Goal: Information Seeking & Learning: Learn about a topic

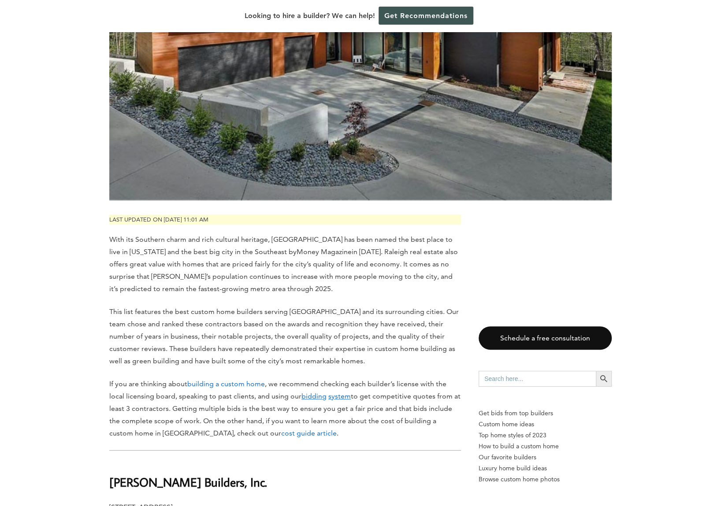
scroll to position [259, 0]
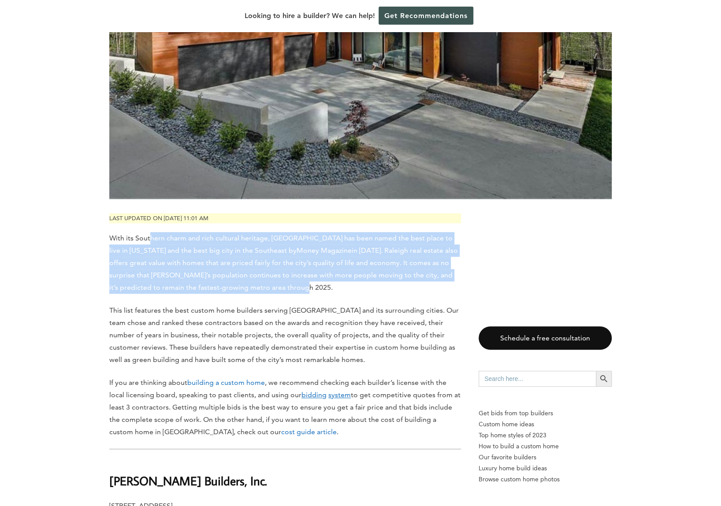
drag, startPoint x: 149, startPoint y: 239, endPoint x: 309, endPoint y: 296, distance: 169.6
drag, startPoint x: 309, startPoint y: 296, endPoint x: 219, endPoint y: 237, distance: 107.9
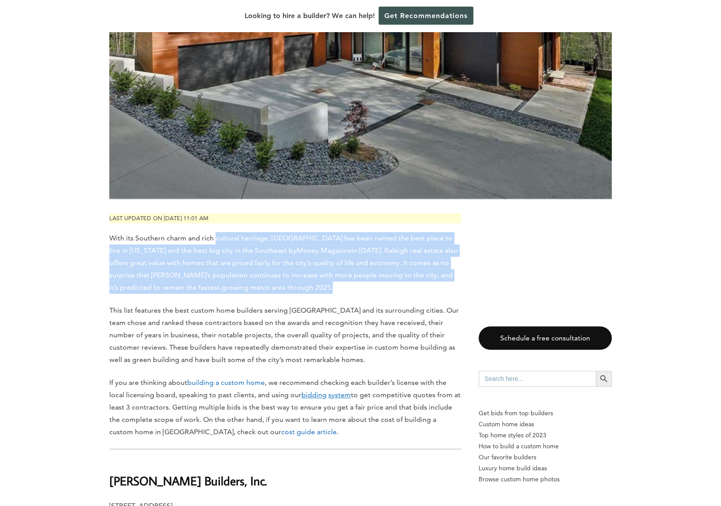
click at [219, 237] on span "With its Southern charm and rich cultural heritage, [GEOGRAPHIC_DATA] has been …" at bounding box center [280, 244] width 343 height 21
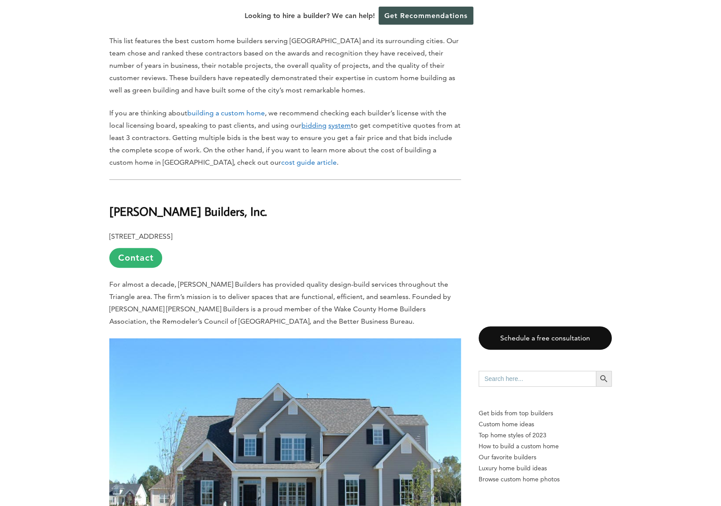
scroll to position [538, 0]
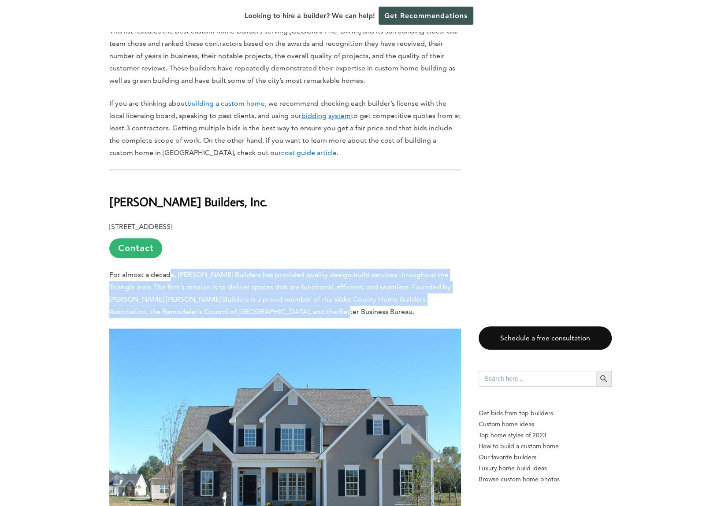
drag, startPoint x: 170, startPoint y: 271, endPoint x: 282, endPoint y: 313, distance: 119.6
click at [282, 313] on p "For almost a decade, [PERSON_NAME] Builders has provided quality design-build s…" at bounding box center [285, 293] width 352 height 49
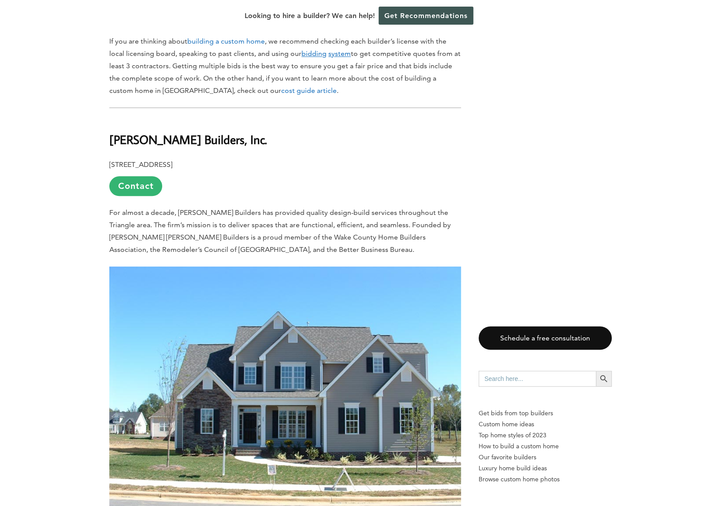
scroll to position [604, 0]
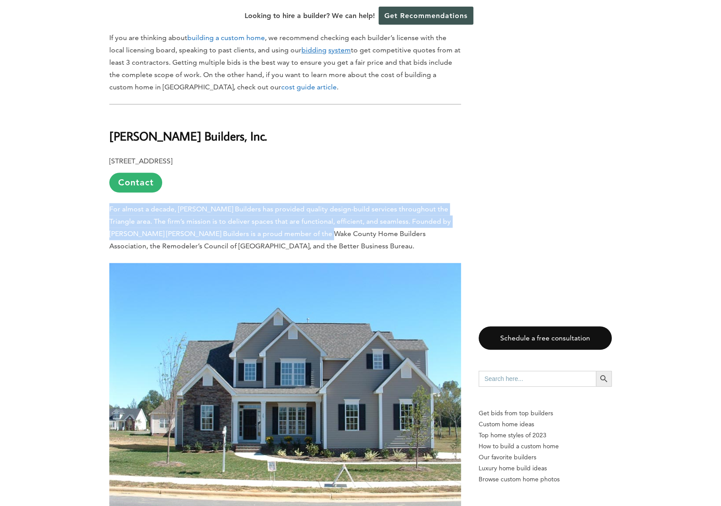
drag, startPoint x: 220, startPoint y: 200, endPoint x: 297, endPoint y: 240, distance: 86.9
click at [297, 240] on p "For almost a decade, [PERSON_NAME] Builders has provided quality design-build s…" at bounding box center [285, 227] width 352 height 49
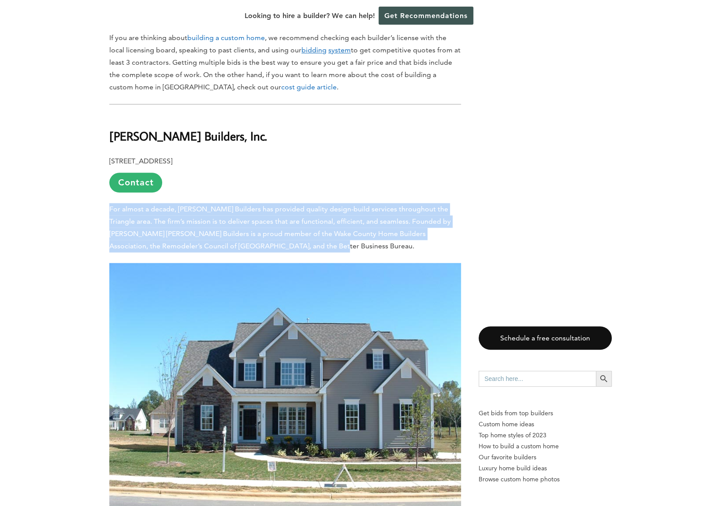
drag, startPoint x: 296, startPoint y: 250, endPoint x: 282, endPoint y: 199, distance: 53.6
drag, startPoint x: 282, startPoint y: 199, endPoint x: 299, endPoint y: 248, distance: 52.4
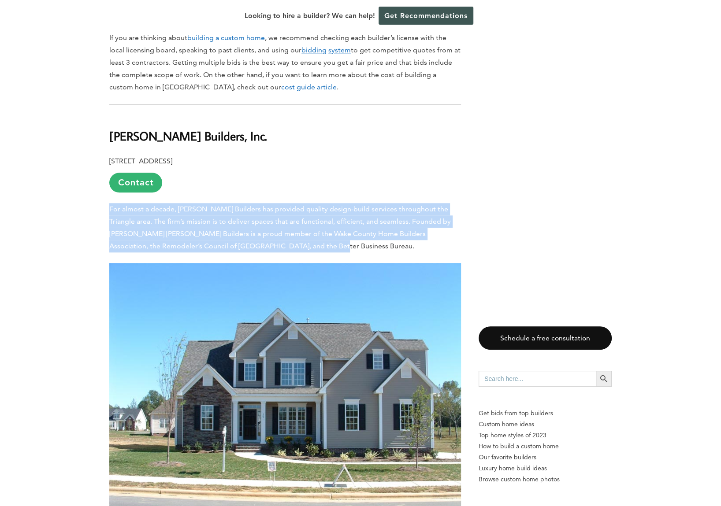
click at [299, 248] on p "For almost a decade, [PERSON_NAME] Builders has provided quality design-build s…" at bounding box center [285, 227] width 352 height 49
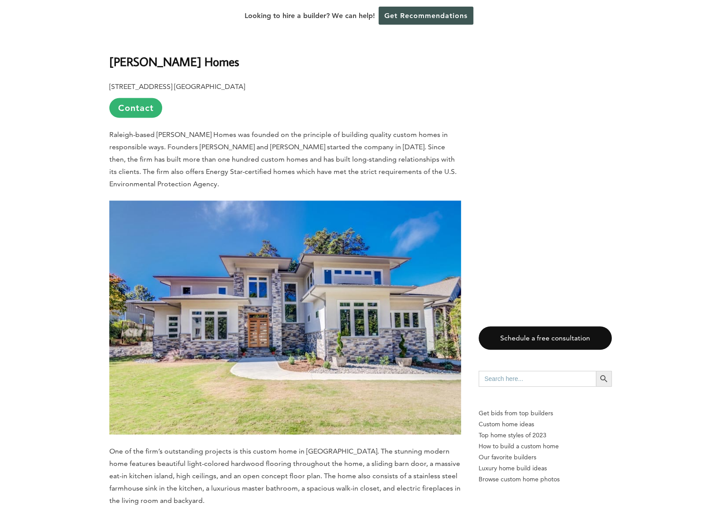
scroll to position [1205, 0]
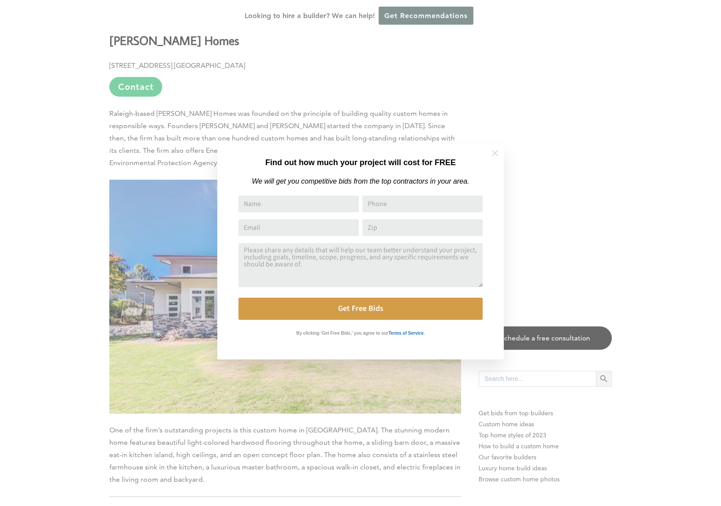
click at [495, 152] on icon at bounding box center [495, 153] width 6 height 6
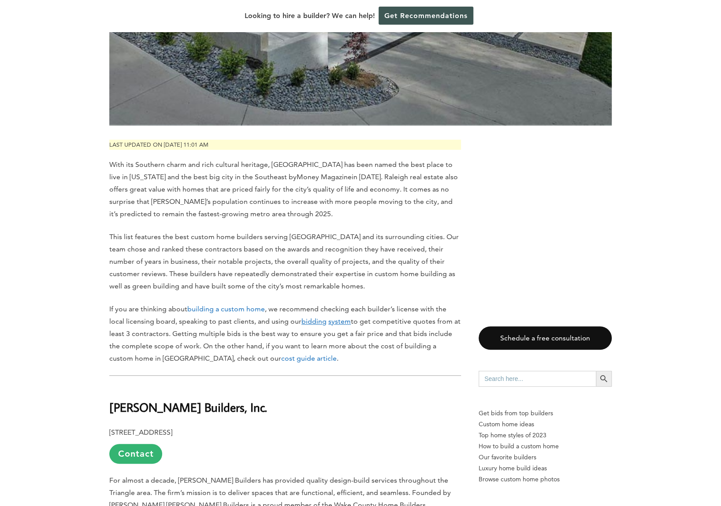
scroll to position [349, 0]
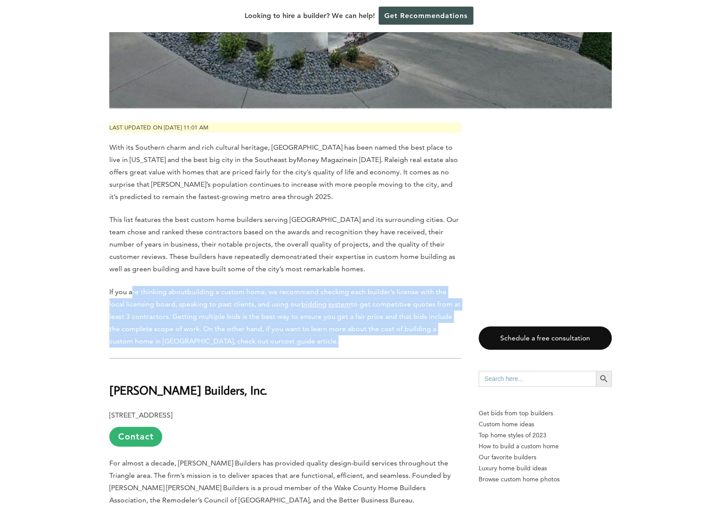
drag, startPoint x: 133, startPoint y: 293, endPoint x: 319, endPoint y: 345, distance: 193.1
click at [319, 345] on p "If you are thinking about building a custom home , we recommend checking each b…" at bounding box center [285, 317] width 352 height 62
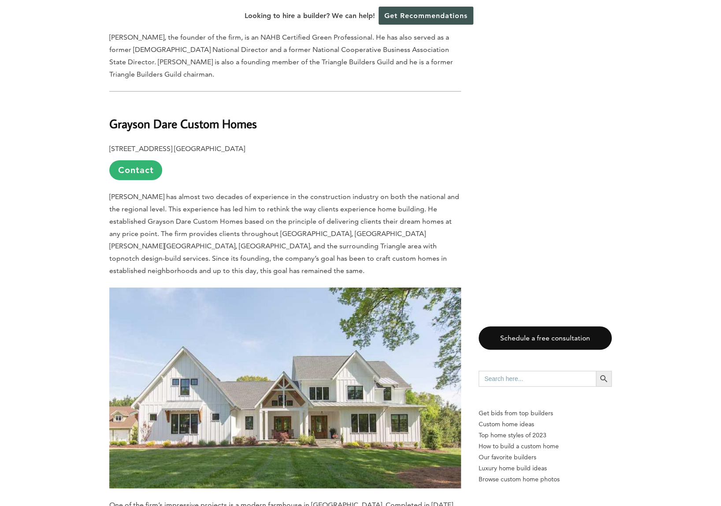
scroll to position [2098, 0]
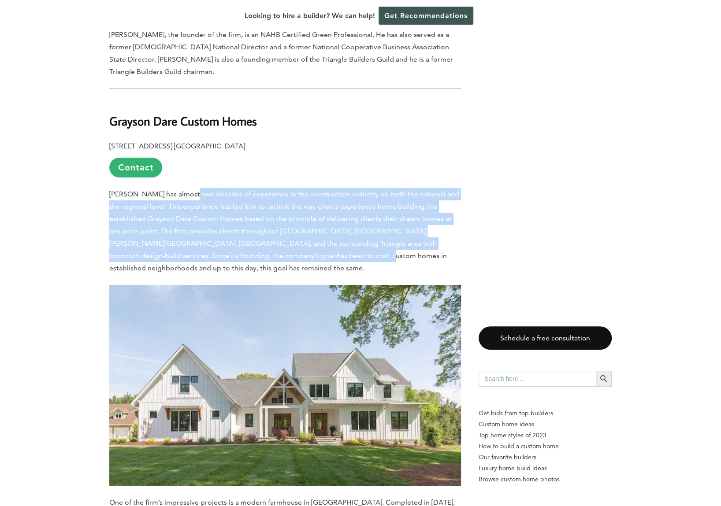
drag, startPoint x: 185, startPoint y: 184, endPoint x: 237, endPoint y: 246, distance: 81.1
click at [237, 246] on span "[PERSON_NAME] has almost two decades of experience in the construction industry…" at bounding box center [284, 231] width 350 height 82
drag, startPoint x: 237, startPoint y: 246, endPoint x: 207, endPoint y: 183, distance: 70.0
click at [207, 190] on span "[PERSON_NAME] has almost two decades of experience in the construction industry…" at bounding box center [284, 231] width 350 height 82
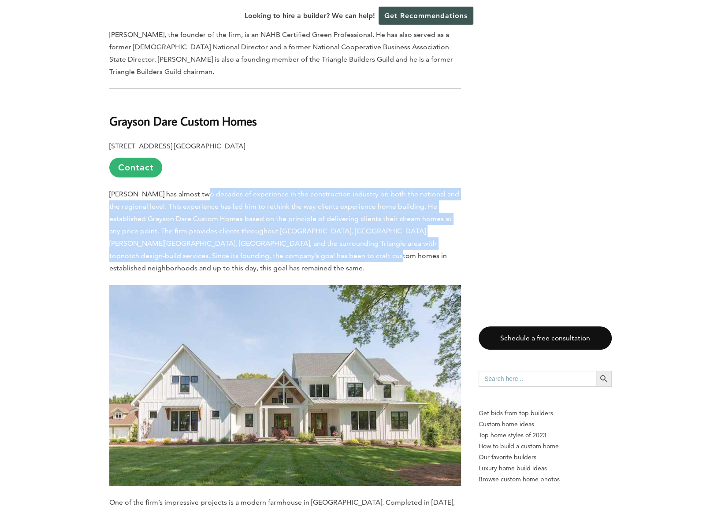
click at [207, 190] on span "[PERSON_NAME] has almost two decades of experience in the construction industry…" at bounding box center [284, 231] width 350 height 82
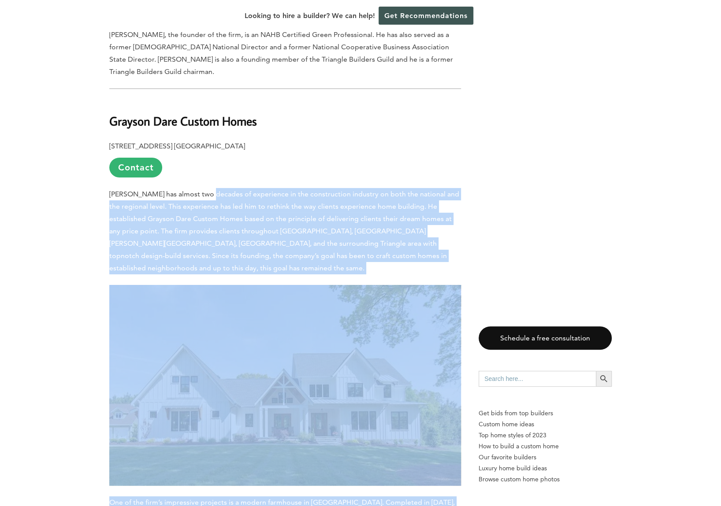
drag, startPoint x: 207, startPoint y: 183, endPoint x: 532, endPoint y: 368, distance: 373.7
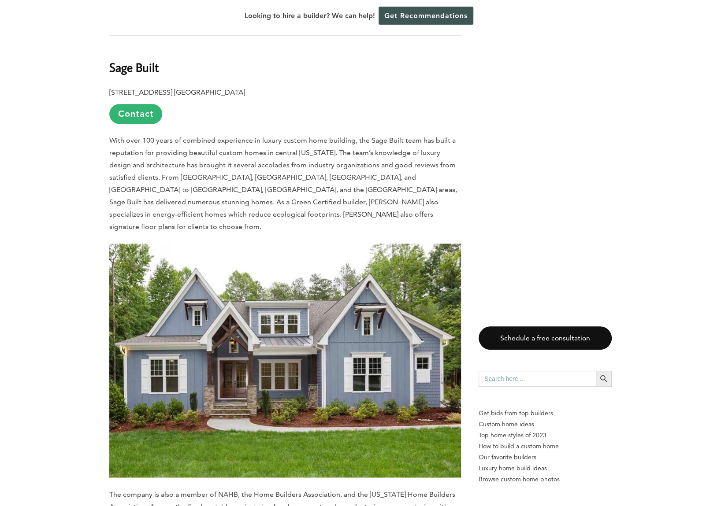
scroll to position [3089, 0]
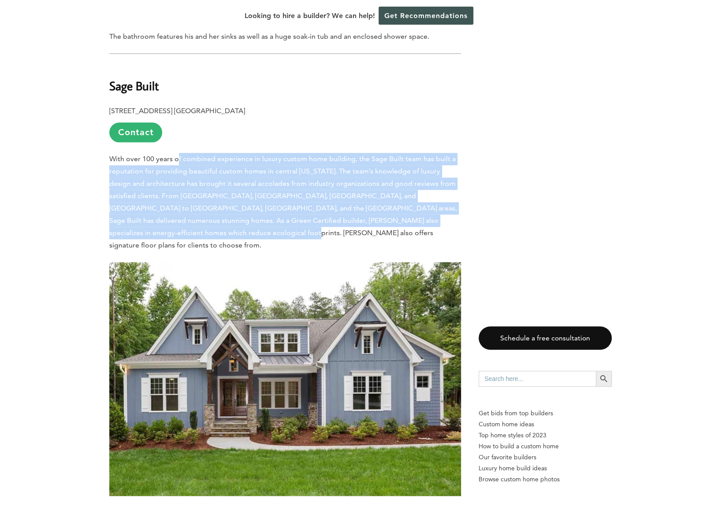
drag, startPoint x: 178, startPoint y: 135, endPoint x: 218, endPoint y: 205, distance: 81.1
click at [218, 205] on p "With over 100 years of combined experience in luxury custom home building, the …" at bounding box center [285, 202] width 352 height 99
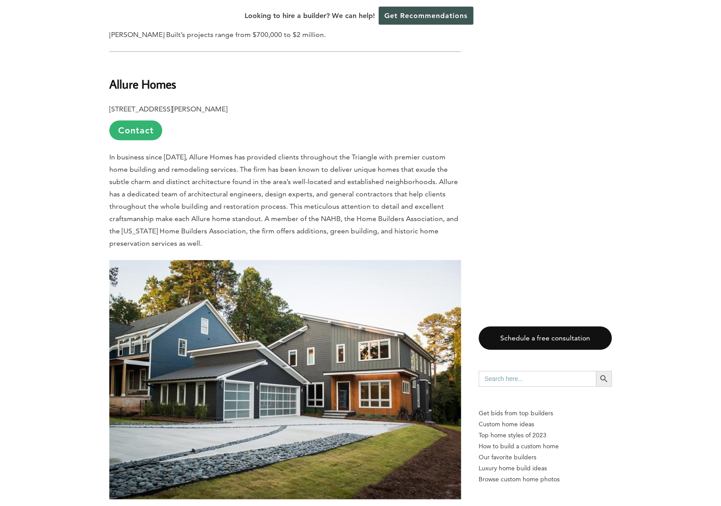
scroll to position [3592, 0]
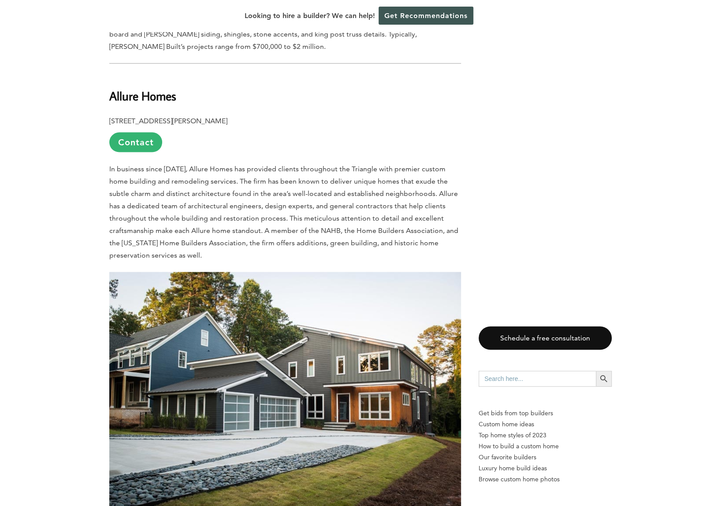
drag, startPoint x: 198, startPoint y: 128, endPoint x: 253, endPoint y: 216, distance: 103.9
click at [253, 216] on p "In business since [DATE], Allure Homes has provided clients throughout the Tria…" at bounding box center [285, 212] width 352 height 99
drag, startPoint x: 253, startPoint y: 216, endPoint x: 208, endPoint y: 131, distance: 96.0
click at [208, 163] on p "In business since [DATE], Allure Homes has provided clients throughout the Tria…" at bounding box center [285, 212] width 352 height 99
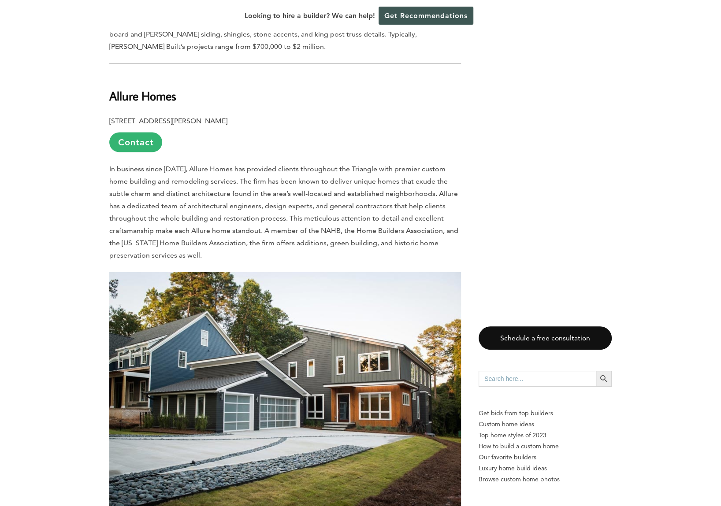
click at [208, 164] on span "In business since [DATE], Allure Homes has provided clients throughout the Tria…" at bounding box center [283, 211] width 349 height 95
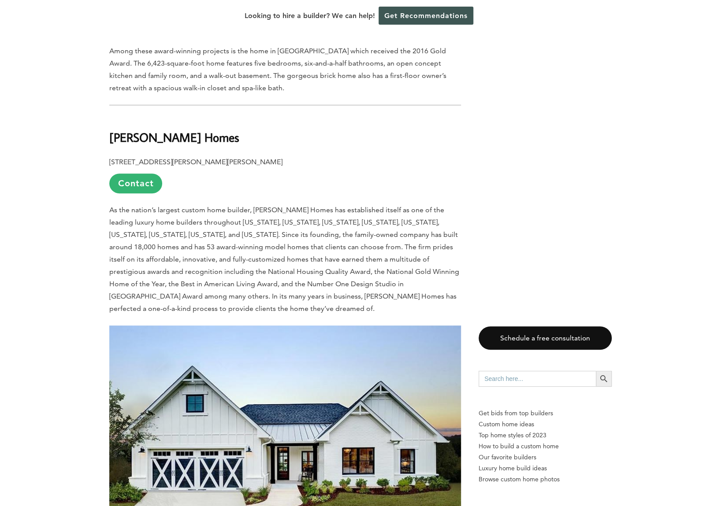
scroll to position [5098, 0]
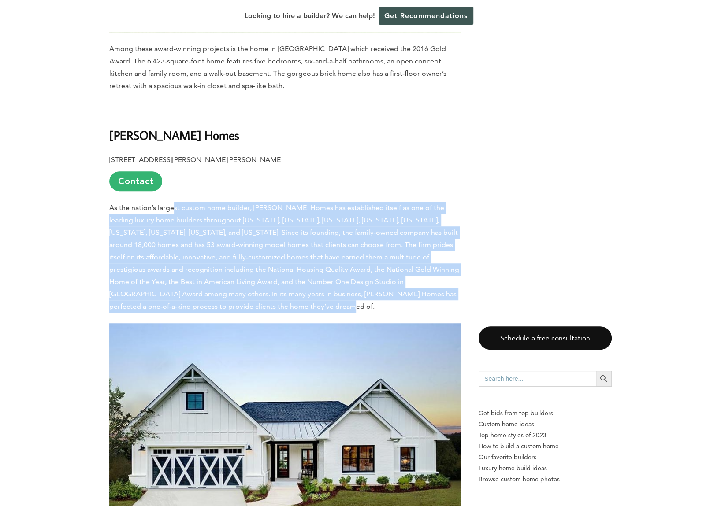
drag, startPoint x: 172, startPoint y: 139, endPoint x: 252, endPoint y: 234, distance: 123.2
click at [252, 234] on p "As the nation’s largest custom home builder, [PERSON_NAME] Homes has establishe…" at bounding box center [285, 257] width 352 height 111
drag, startPoint x: 252, startPoint y: 234, endPoint x: 215, endPoint y: 132, distance: 107.6
click at [215, 202] on p "As the nation’s largest custom home builder, [PERSON_NAME] Homes has establishe…" at bounding box center [285, 257] width 352 height 111
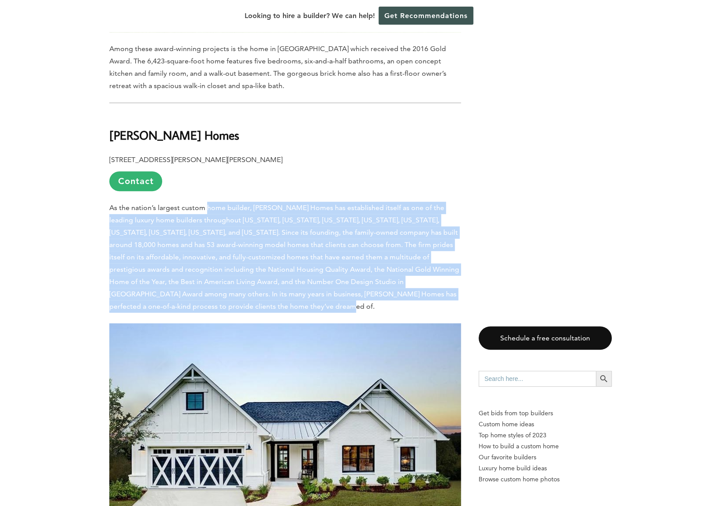
click at [215, 204] on span "As the nation’s largest custom home builder, [PERSON_NAME] Homes has establishe…" at bounding box center [284, 257] width 350 height 107
drag, startPoint x: 215, startPoint y: 132, endPoint x: 268, endPoint y: 233, distance: 113.9
click at [268, 233] on p "As the nation’s largest custom home builder, [PERSON_NAME] Homes has establishe…" at bounding box center [285, 257] width 352 height 111
drag, startPoint x: 268, startPoint y: 233, endPoint x: 221, endPoint y: 130, distance: 113.1
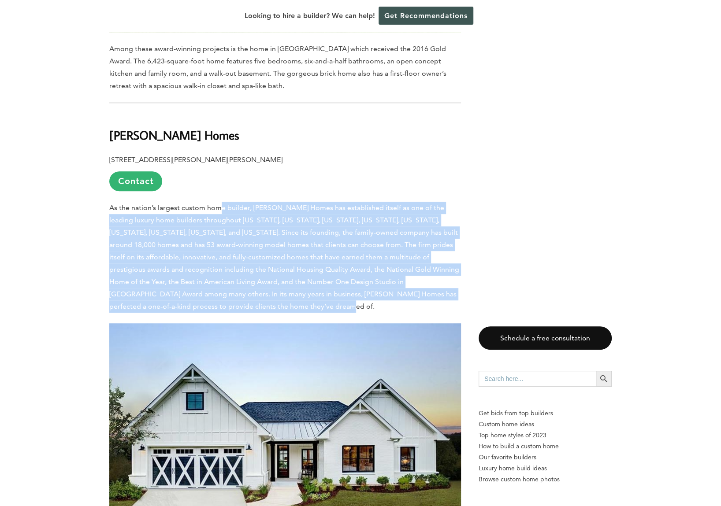
click at [221, 202] on p "As the nation’s largest custom home builder, [PERSON_NAME] Homes has establishe…" at bounding box center [285, 257] width 352 height 111
click at [221, 204] on span "As the nation’s largest custom home builder, [PERSON_NAME] Homes has establishe…" at bounding box center [284, 257] width 350 height 107
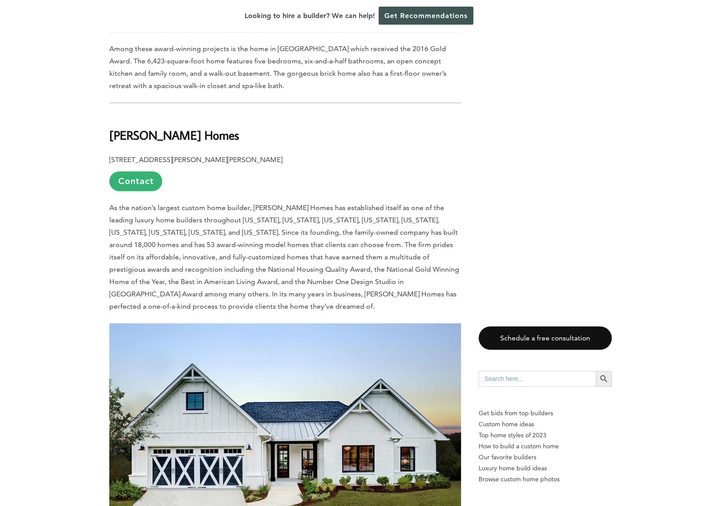
click at [221, 204] on span "As the nation’s largest custom home builder, [PERSON_NAME] Homes has establishe…" at bounding box center [284, 257] width 350 height 107
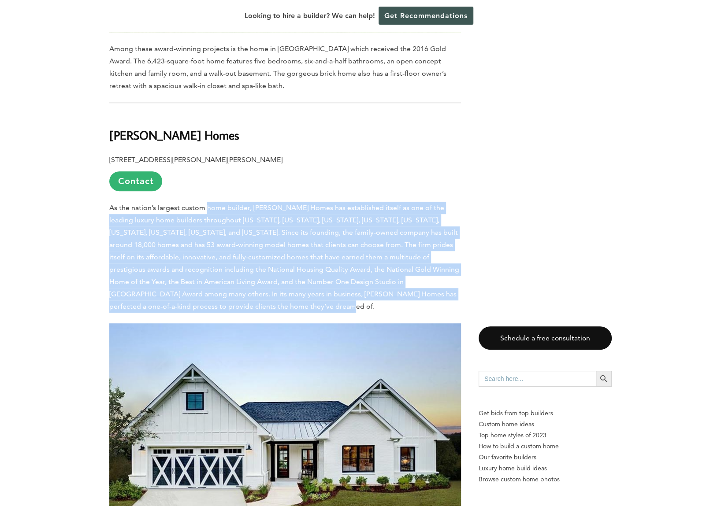
drag, startPoint x: 221, startPoint y: 130, endPoint x: 265, endPoint y: 227, distance: 106.5
click at [265, 227] on p "As the nation’s largest custom home builder, [PERSON_NAME] Homes has establishe…" at bounding box center [285, 257] width 352 height 111
drag, startPoint x: 265, startPoint y: 227, endPoint x: 237, endPoint y: 138, distance: 93.2
click at [237, 202] on p "As the nation’s largest custom home builder, [PERSON_NAME] Homes has establishe…" at bounding box center [285, 257] width 352 height 111
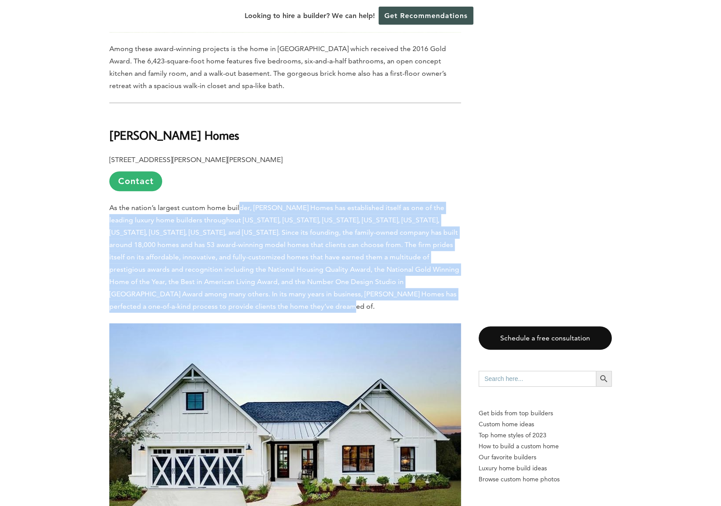
click at [237, 204] on span "As the nation’s largest custom home builder, [PERSON_NAME] Homes has establishe…" at bounding box center [284, 257] width 350 height 107
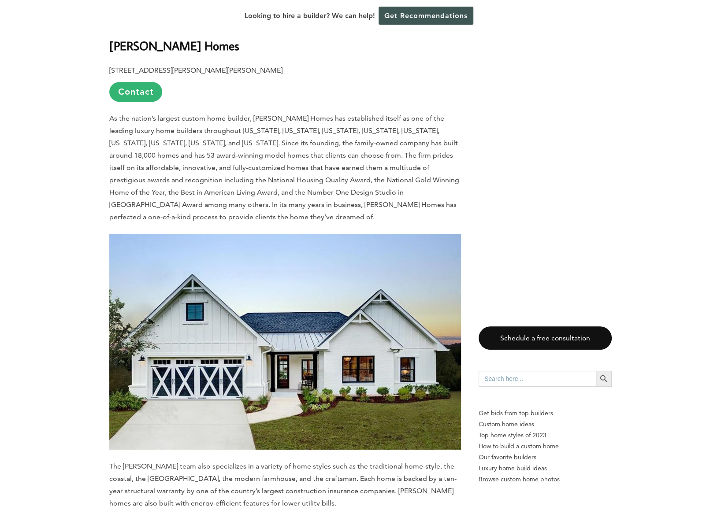
scroll to position [5189, 0]
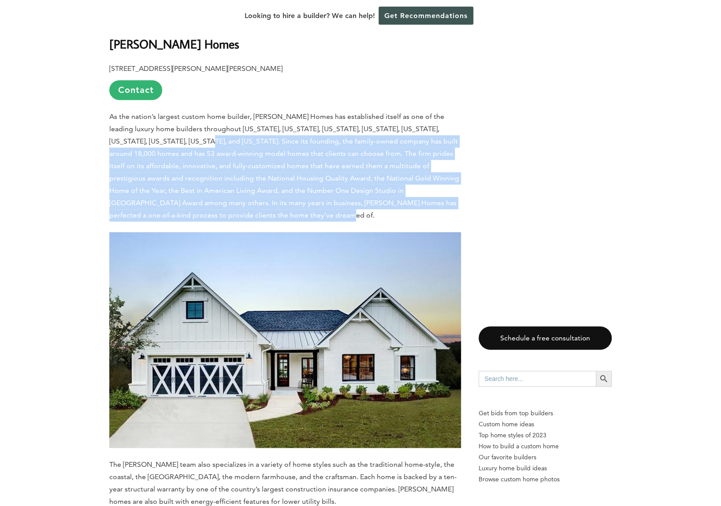
drag, startPoint x: 187, startPoint y: 64, endPoint x: 278, endPoint y: 153, distance: 126.8
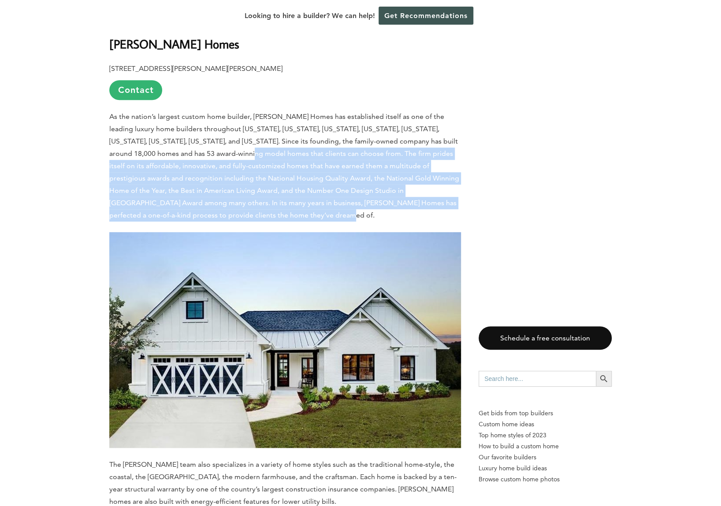
drag, startPoint x: 278, startPoint y: 153, endPoint x: 226, endPoint y: 78, distance: 90.6
click at [226, 112] on span "As the nation’s largest custom home builder, [PERSON_NAME] Homes has establishe…" at bounding box center [284, 165] width 350 height 107
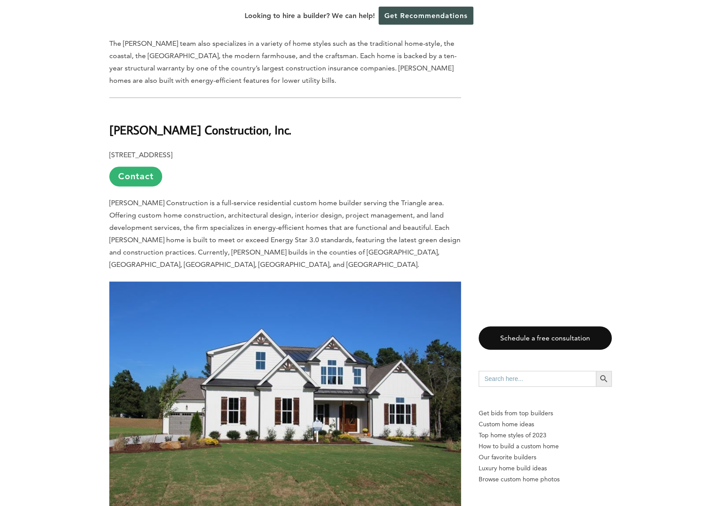
scroll to position [5610, 0]
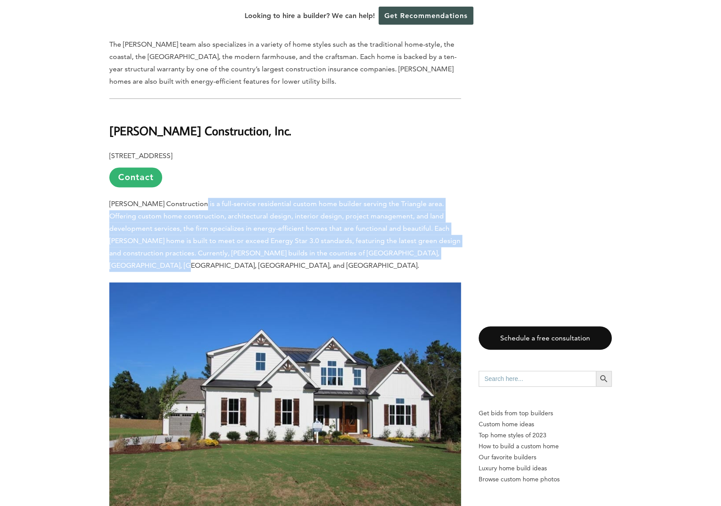
drag, startPoint x: 191, startPoint y: 127, endPoint x: 287, endPoint y: 190, distance: 114.6
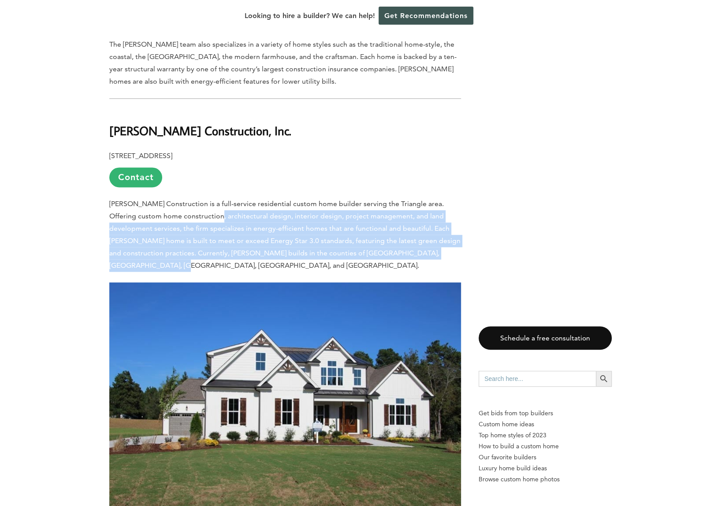
drag, startPoint x: 287, startPoint y: 190, endPoint x: 213, endPoint y: 137, distance: 91.0
click at [213, 198] on p "[PERSON_NAME] Construction is a full-service residential custom home builder se…" at bounding box center [285, 235] width 352 height 74
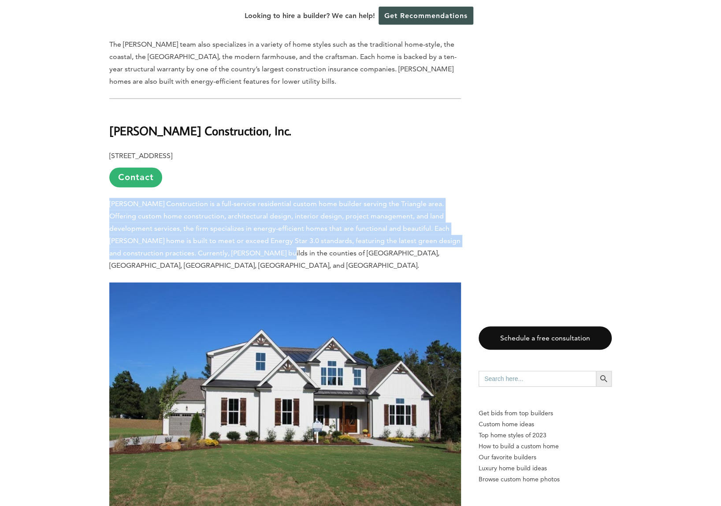
drag, startPoint x: 169, startPoint y: 121, endPoint x: 234, endPoint y: 180, distance: 88.0
click at [234, 200] on span "[PERSON_NAME] Construction is a full-service residential custom home builder se…" at bounding box center [284, 235] width 351 height 70
drag, startPoint x: 234, startPoint y: 180, endPoint x: 207, endPoint y: 129, distance: 58.5
click at [207, 200] on span "[PERSON_NAME] Construction is a full-service residential custom home builder se…" at bounding box center [284, 235] width 351 height 70
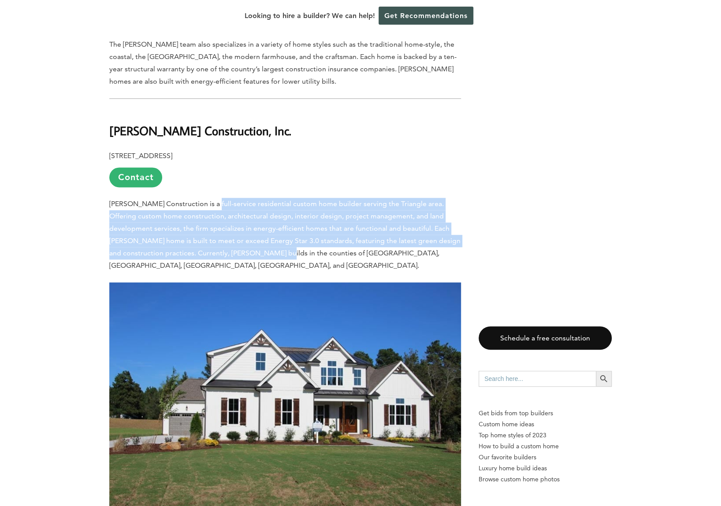
click at [207, 200] on span "[PERSON_NAME] Construction is a full-service residential custom home builder se…" at bounding box center [284, 235] width 351 height 70
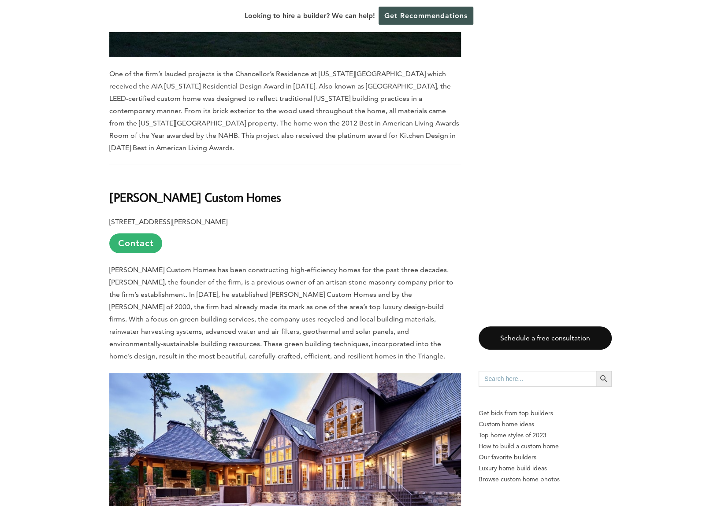
scroll to position [7111, 0]
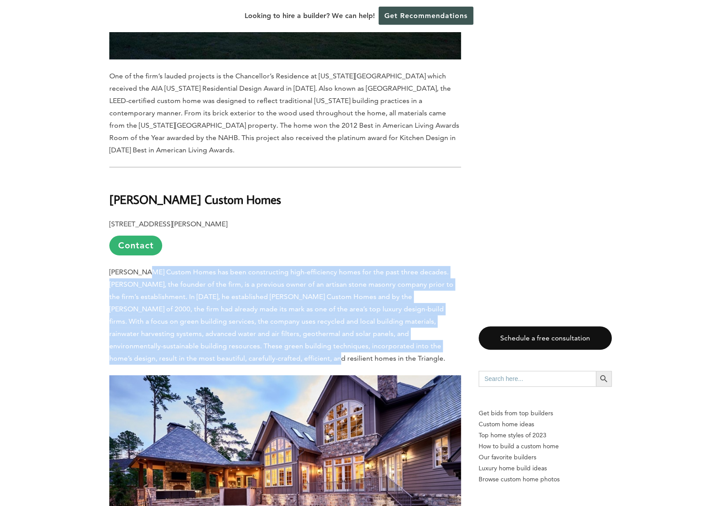
drag, startPoint x: 146, startPoint y: 175, endPoint x: 212, endPoint y: 261, distance: 108.7
click at [212, 266] on p "[PERSON_NAME] Custom Homes has been constructing high-efficiency homes for the …" at bounding box center [285, 315] width 352 height 99
drag, startPoint x: 212, startPoint y: 261, endPoint x: 205, endPoint y: 145, distance: 117.0
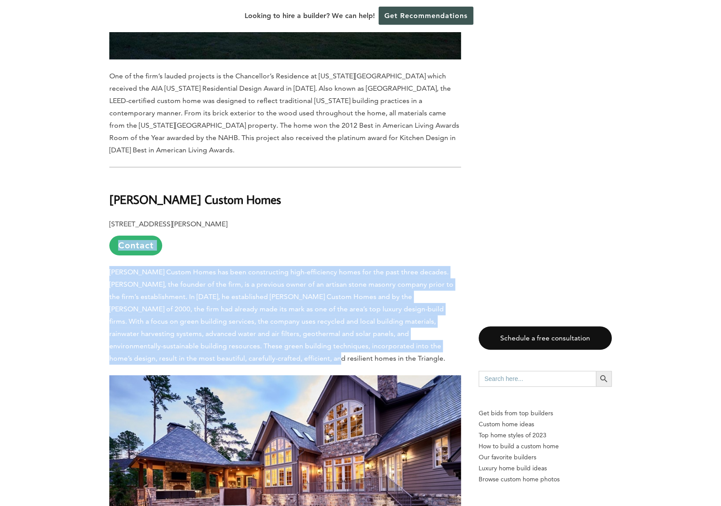
click at [205, 218] on p "[STREET_ADDRESS][PERSON_NAME] Contact" at bounding box center [285, 236] width 352 height 37
drag, startPoint x: 207, startPoint y: 167, endPoint x: 230, endPoint y: 258, distance: 94.1
click at [230, 266] on p "[PERSON_NAME] Custom Homes has been constructing high-efficiency homes for the …" at bounding box center [285, 315] width 352 height 99
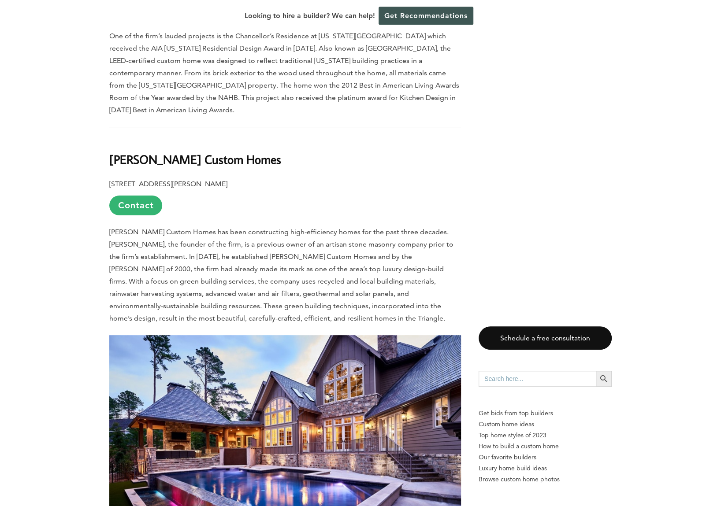
scroll to position [7147, 0]
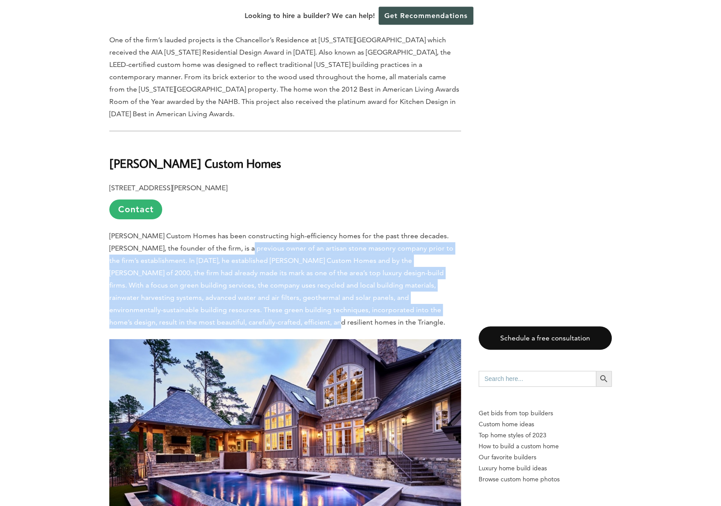
drag, startPoint x: 239, startPoint y: 220, endPoint x: 230, endPoint y: 154, distance: 66.6
click at [230, 230] on p "[PERSON_NAME] Custom Homes has been constructing high-efficiency homes for the …" at bounding box center [285, 279] width 352 height 99
drag, startPoint x: 230, startPoint y: 154, endPoint x: 261, endPoint y: 230, distance: 81.8
click at [261, 230] on p "[PERSON_NAME] Custom Homes has been constructing high-efficiency homes for the …" at bounding box center [285, 279] width 352 height 99
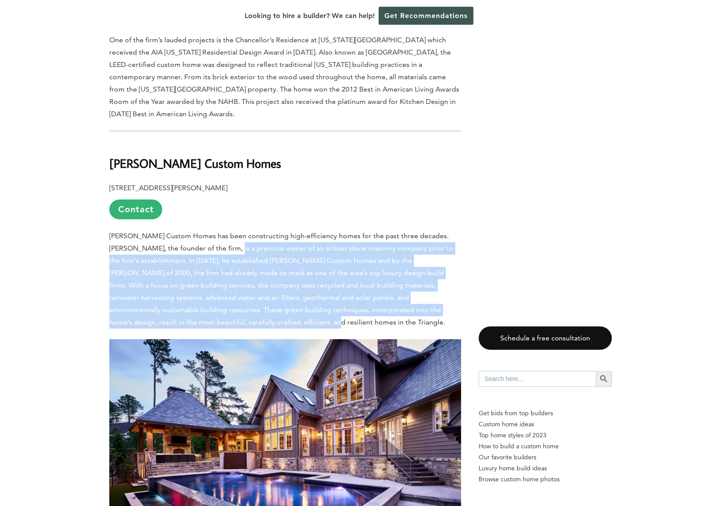
click at [261, 230] on p "[PERSON_NAME] Custom Homes has been constructing high-efficiency homes for the …" at bounding box center [285, 279] width 352 height 99
drag, startPoint x: 261, startPoint y: 230, endPoint x: 242, endPoint y: 146, distance: 86.3
click at [242, 230] on p "[PERSON_NAME] Custom Homes has been constructing high-efficiency homes for the …" at bounding box center [285, 279] width 352 height 99
click at [242, 232] on span "[PERSON_NAME] Custom Homes has been constructing high-efficiency homes for the …" at bounding box center [281, 279] width 344 height 95
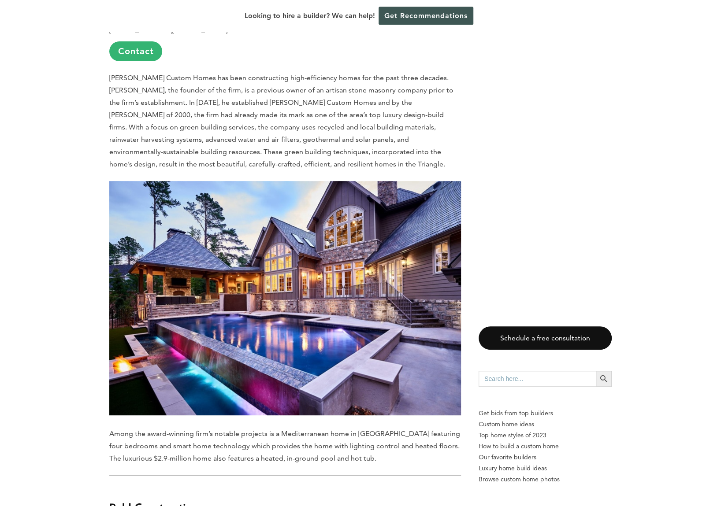
scroll to position [7319, 0]
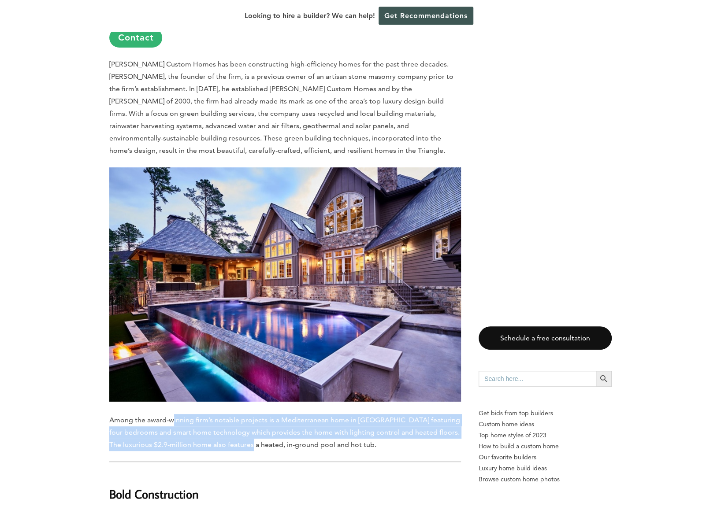
drag, startPoint x: 170, startPoint y: 322, endPoint x: 237, endPoint y: 349, distance: 71.9
click at [237, 349] on span "Among the award-winning firm’s notable projects is a Mediterranean home in [GEO…" at bounding box center [285, 308] width 352 height 282
drag, startPoint x: 237, startPoint y: 349, endPoint x: 196, endPoint y: 316, distance: 52.7
click at [196, 316] on p "Among the award-winning firm’s notable projects is a Mediterranean home in [GEO…" at bounding box center [285, 309] width 352 height 284
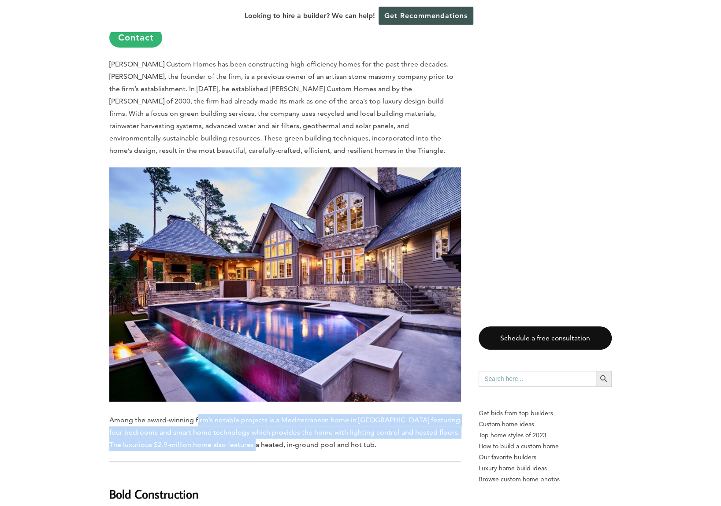
click at [196, 316] on p "Among the award-winning firm’s notable projects is a Mediterranean home in [GEO…" at bounding box center [285, 309] width 352 height 284
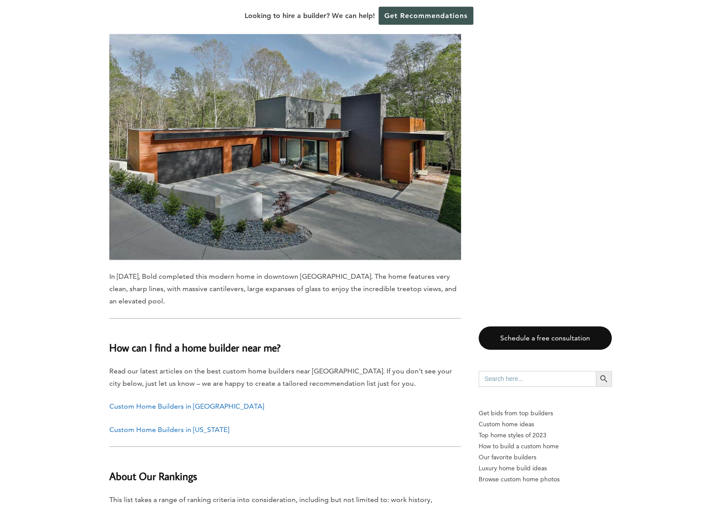
scroll to position [8006, 0]
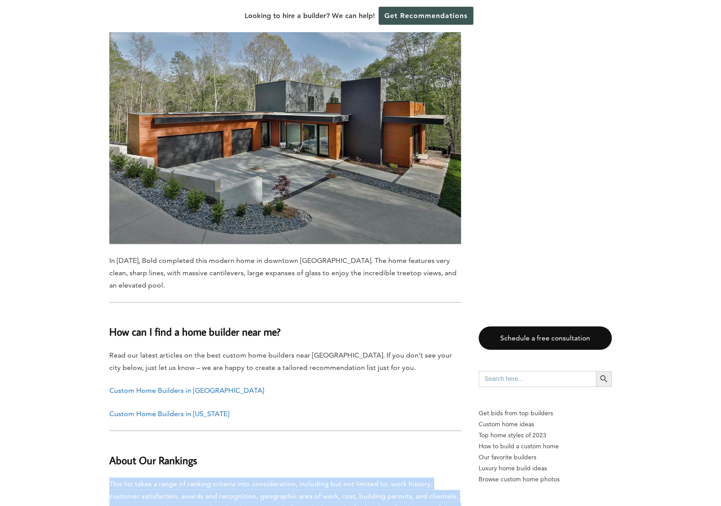
drag, startPoint x: 210, startPoint y: 370, endPoint x: 237, endPoint y: 429, distance: 64.9
click at [237, 478] on p "This list takes a range of ranking criteria into consideration, including but n…" at bounding box center [285, 509] width 352 height 62
drag, startPoint x: 233, startPoint y: 438, endPoint x: 229, endPoint y: 368, distance: 69.7
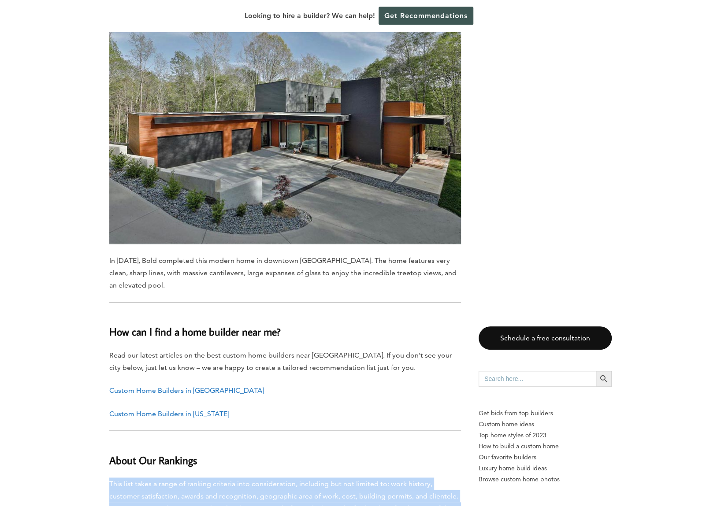
click at [229, 441] on h3 "About Our Rankings" at bounding box center [285, 454] width 352 height 26
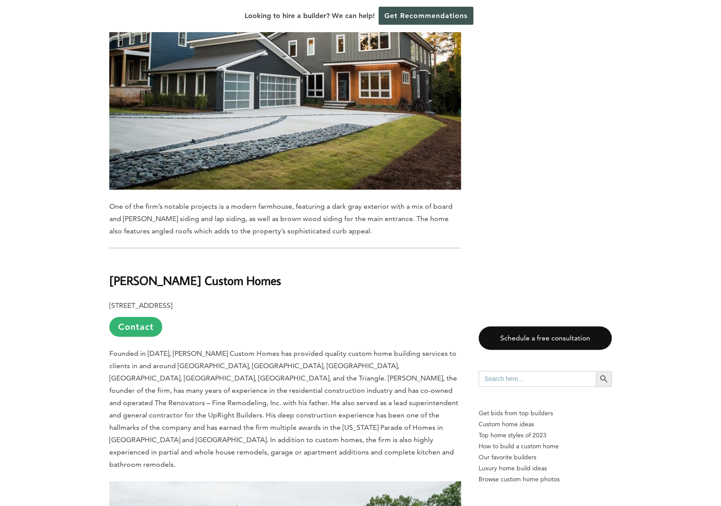
scroll to position [3920, 0]
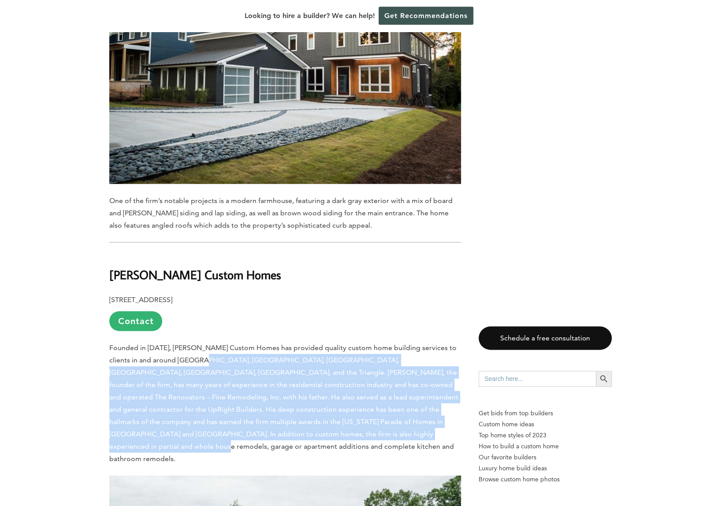
drag, startPoint x: 188, startPoint y: 320, endPoint x: 244, endPoint y: 405, distance: 101.4
drag, startPoint x: 244, startPoint y: 405, endPoint x: 214, endPoint y: 326, distance: 84.6
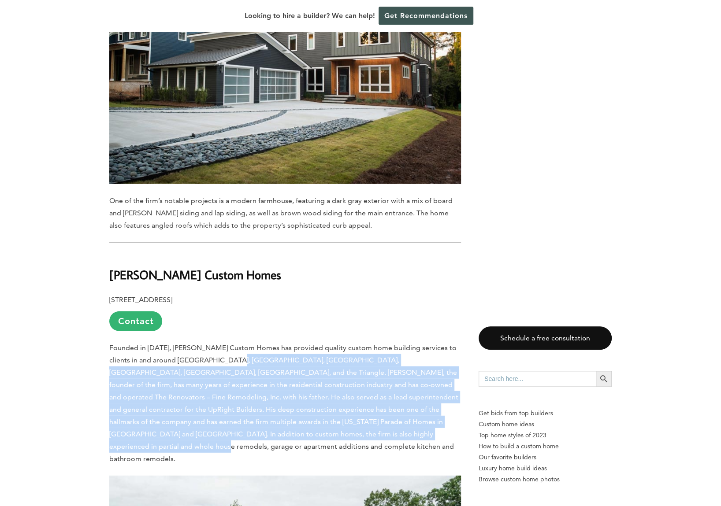
click at [214, 343] on span "Founded in [DATE], [PERSON_NAME] Custom Homes has provided quality custom home …" at bounding box center [283, 402] width 349 height 119
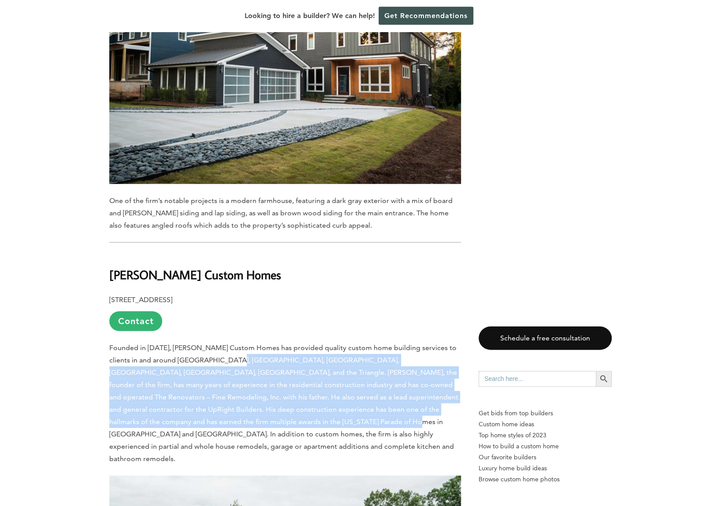
drag, startPoint x: 214, startPoint y: 326, endPoint x: 253, endPoint y: 390, distance: 75.5
click at [253, 390] on p "Founded in [DATE], [PERSON_NAME] Custom Homes has provided quality custom home …" at bounding box center [285, 402] width 352 height 123
drag, startPoint x: 253, startPoint y: 390, endPoint x: 217, endPoint y: 325, distance: 74.9
click at [217, 341] on p "Founded in [DATE], [PERSON_NAME] Custom Homes has provided quality custom home …" at bounding box center [285, 402] width 352 height 123
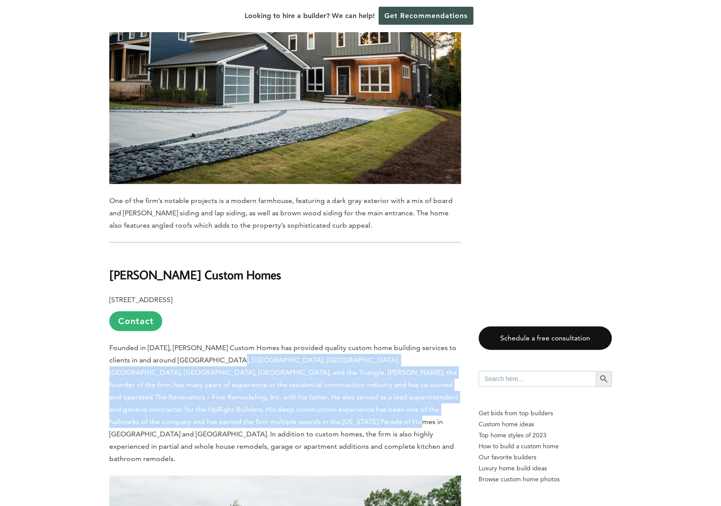
click at [217, 343] on span "Founded in [DATE], [PERSON_NAME] Custom Homes has provided quality custom home …" at bounding box center [283, 402] width 349 height 119
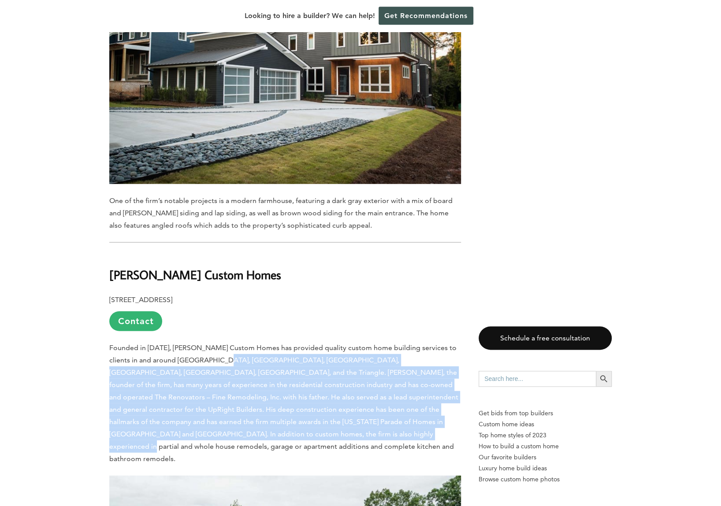
drag, startPoint x: 217, startPoint y: 325, endPoint x: 260, endPoint y: 397, distance: 84.2
click at [260, 397] on span "Founded in [DATE], [PERSON_NAME] Custom Homes has provided quality custom home …" at bounding box center [283, 402] width 349 height 119
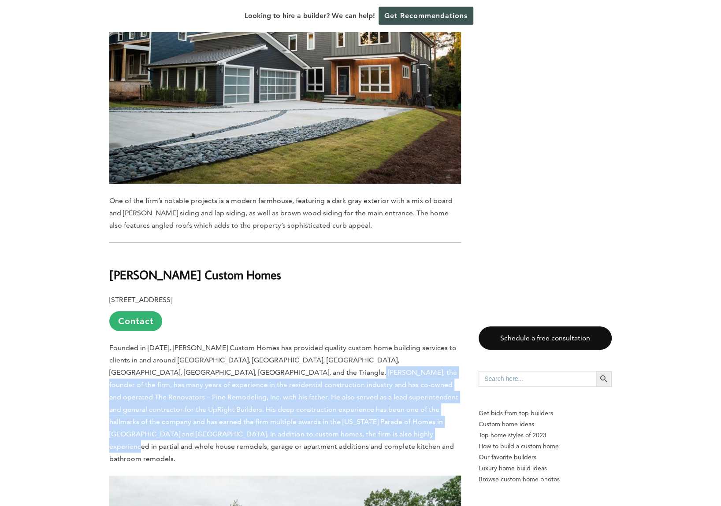
drag, startPoint x: 260, startPoint y: 397, endPoint x: 226, endPoint y: 329, distance: 75.9
click at [226, 341] on p "Founded in [DATE], [PERSON_NAME] Custom Homes has provided quality custom home …" at bounding box center [285, 402] width 352 height 123
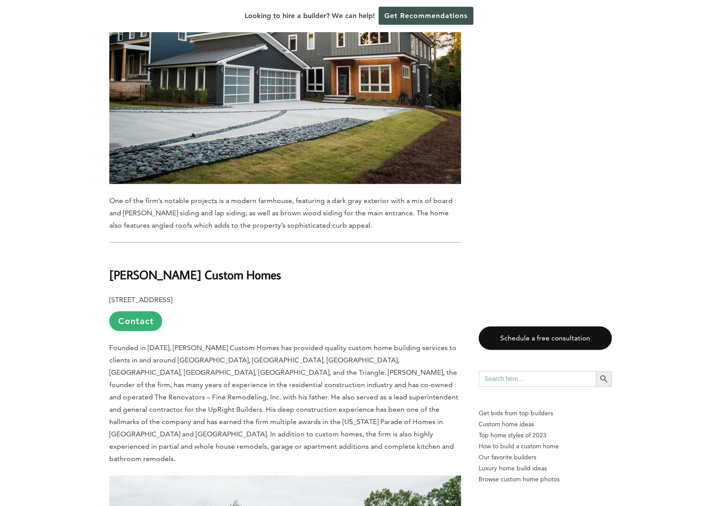
click at [172, 267] on b "[PERSON_NAME] Custom Homes" at bounding box center [195, 274] width 172 height 15
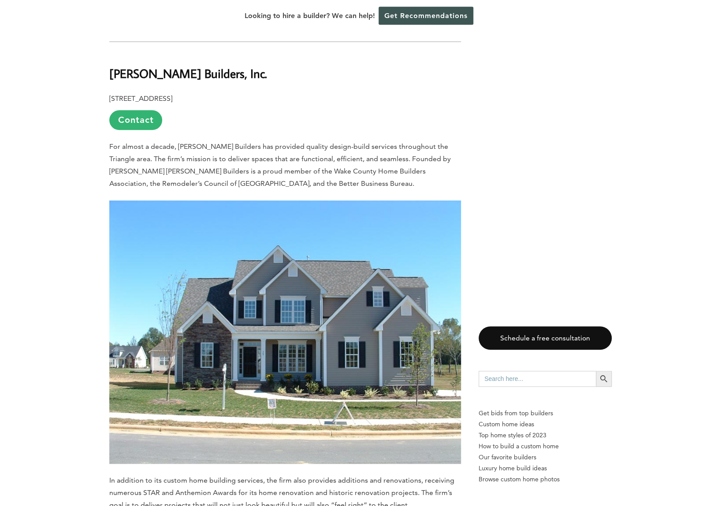
scroll to position [667, 0]
